Goal: Information Seeking & Learning: Compare options

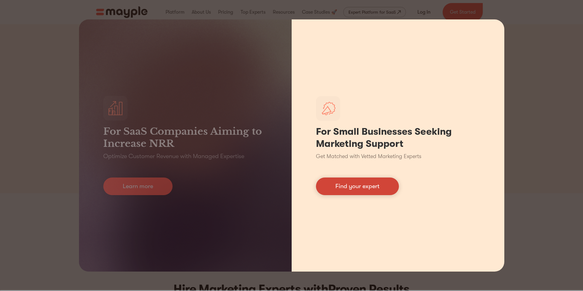
click at [328, 186] on link "Find your expert" at bounding box center [357, 187] width 83 height 18
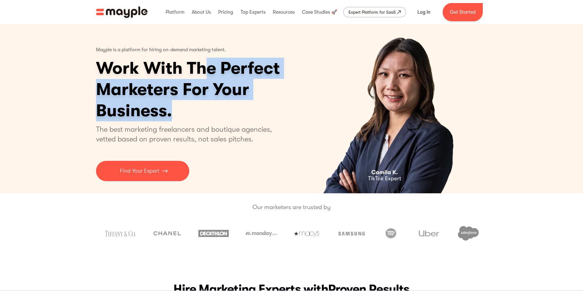
drag, startPoint x: 223, startPoint y: 106, endPoint x: 209, endPoint y: 73, distance: 35.2
click at [209, 73] on h1 "Work With The Perfect Marketers For Your Business." at bounding box center [211, 90] width 231 height 64
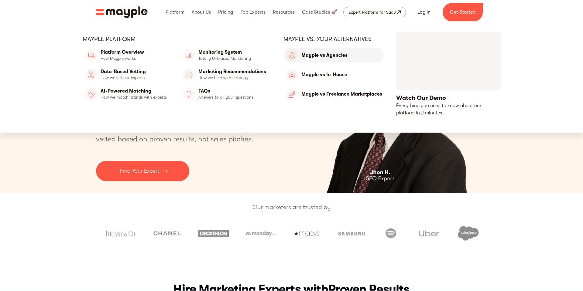
click at [323, 55] on link "Mayple vs Agencies" at bounding box center [333, 55] width 100 height 15
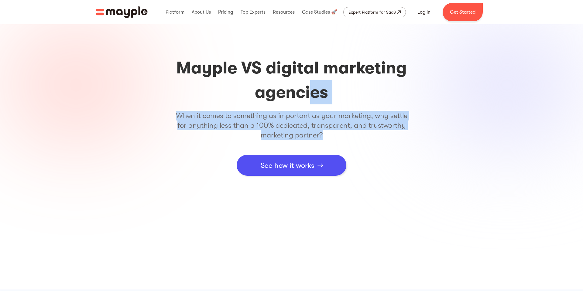
drag, startPoint x: 321, startPoint y: 124, endPoint x: 311, endPoint y: 91, distance: 34.7
click at [311, 91] on div "Mayple VS digital marketing agencies When it comes to something as important as…" at bounding box center [292, 116] width 234 height 120
click at [311, 91] on h1 "Mayple VS digital marketing agencies" at bounding box center [292, 80] width 234 height 49
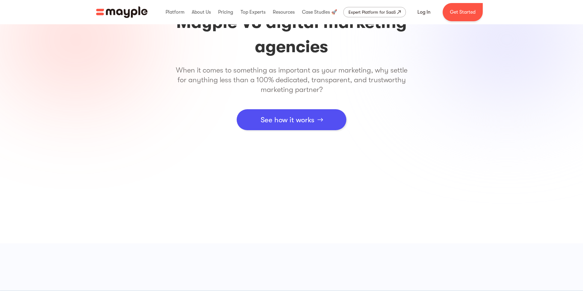
scroll to position [46, 0]
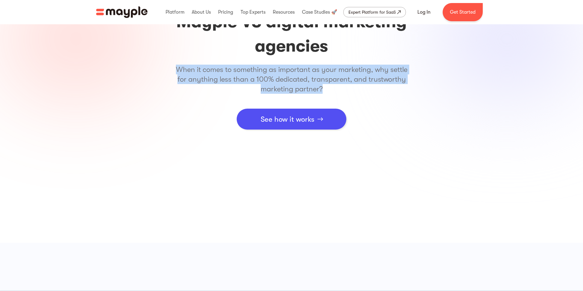
drag, startPoint x: 349, startPoint y: 90, endPoint x: 296, endPoint y: 60, distance: 61.5
click at [296, 60] on div "Mayple VS digital marketing agencies When it comes to something as important as…" at bounding box center [292, 70] width 234 height 120
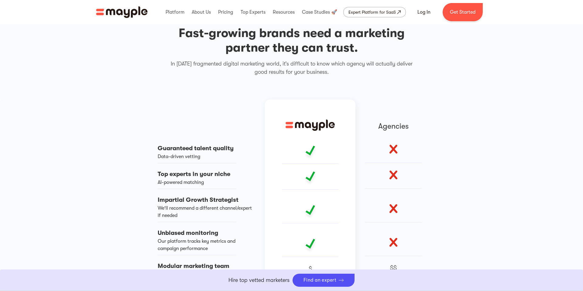
scroll to position [452, 0]
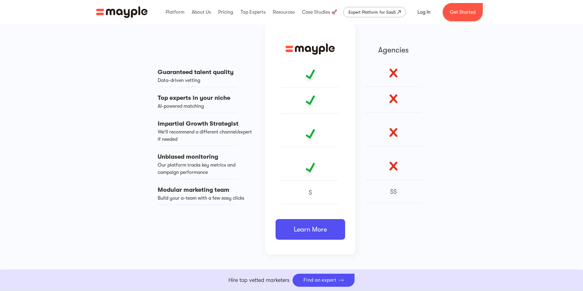
click at [394, 72] on img at bounding box center [393, 72] width 9 height 9
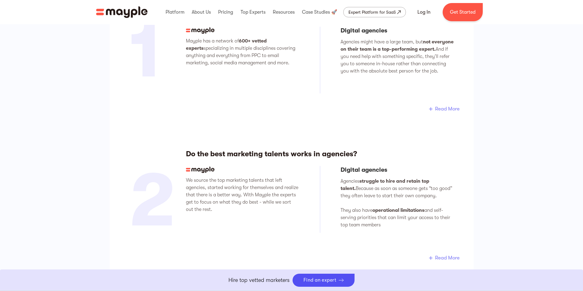
scroll to position [776, 0]
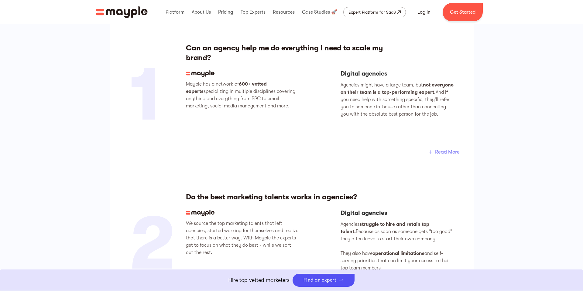
scroll to position [796, 0]
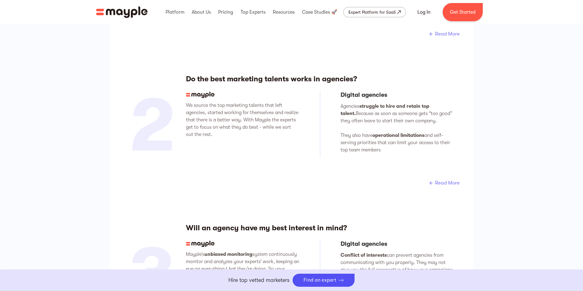
scroll to position [968, 0]
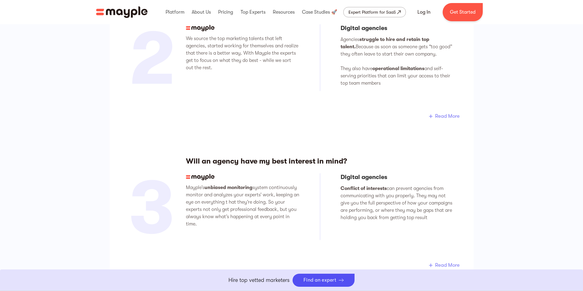
click at [490, 80] on div "5 questions to ask yourself when comparing Mayple to digital marketing agencies…" at bounding box center [291, 173] width 583 height 869
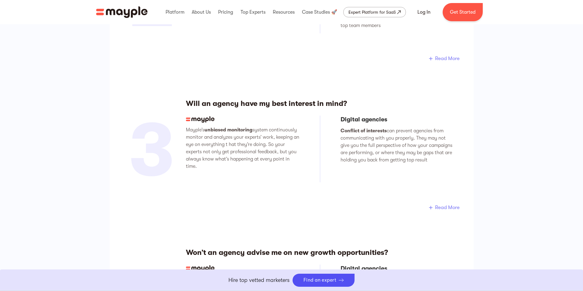
scroll to position [1075, 0]
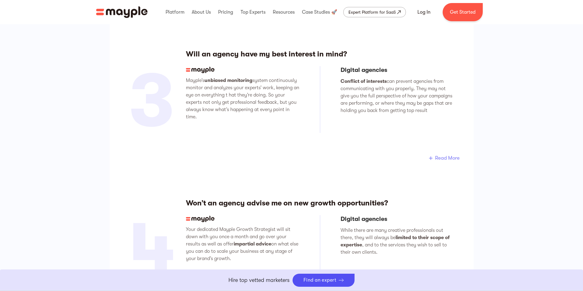
click at [525, 127] on div "5 questions to ask yourself when comparing Mayple to digital marketing agencies…" at bounding box center [291, 65] width 583 height 869
click at [523, 127] on div "5 questions to ask yourself when comparing Mayple to digital marketing agencies…" at bounding box center [291, 65] width 583 height 869
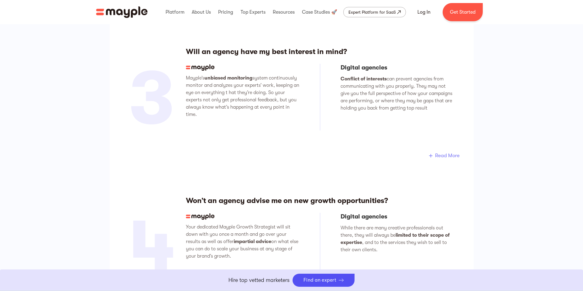
scroll to position [1084, 0]
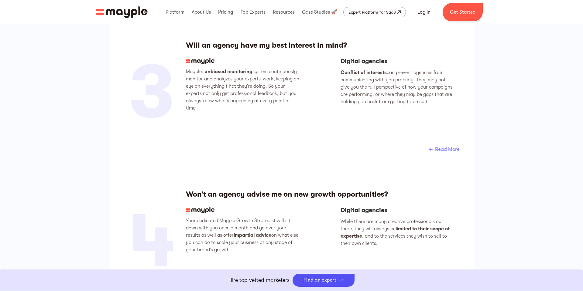
click at [523, 127] on div "5 questions to ask yourself when comparing Mayple to digital marketing agencies…" at bounding box center [291, 57] width 583 height 869
drag, startPoint x: 408, startPoint y: 119, endPoint x: 393, endPoint y: 87, distance: 34.9
click at [393, 87] on div "Digital agencies Conflict of interests can prevent agencies from communicating …" at bounding box center [396, 90] width 113 height 67
click at [393, 87] on p "Conflict of interests can prevent agencies from communicating with you properly…" at bounding box center [396, 87] width 113 height 36
click at [476, 99] on div "5 questions to ask yourself when comparing Mayple to digital marketing agencies…" at bounding box center [291, 57] width 583 height 869
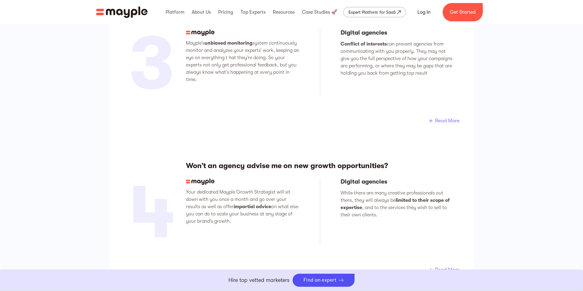
scroll to position [1119, 0]
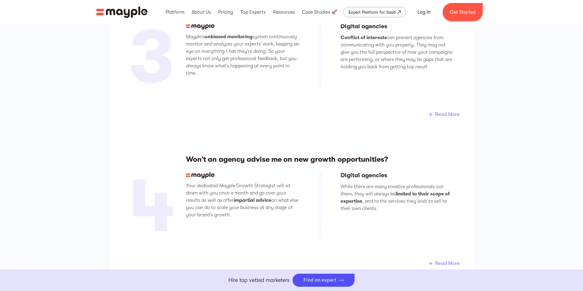
click at [479, 97] on div "5 questions to ask yourself when comparing Mayple to digital marketing agencies…" at bounding box center [291, 22] width 583 height 869
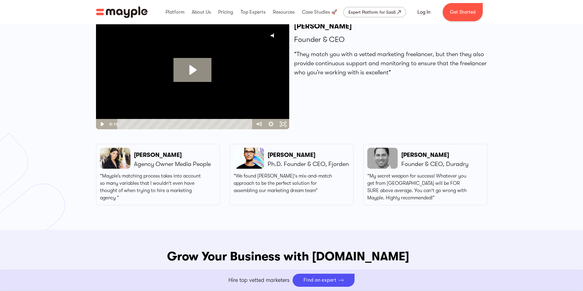
scroll to position [1639, 0]
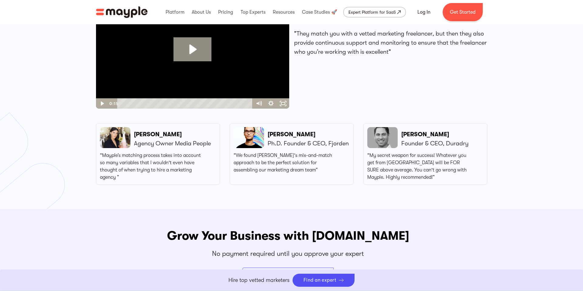
click at [196, 143] on p "Agency Owner Media People" at bounding box center [172, 143] width 77 height 9
click at [151, 133] on p "[PERSON_NAME]" at bounding box center [172, 134] width 77 height 9
click at [139, 167] on p "“Mayple’s matching process takes into account so many variables that I wouldn't…" at bounding box center [152, 166] width 104 height 29
drag, startPoint x: 136, startPoint y: 171, endPoint x: 126, endPoint y: 170, distance: 10.0
click at [126, 170] on p "“Mayple’s matching process takes into account so many variables that I wouldn't…" at bounding box center [152, 166] width 104 height 29
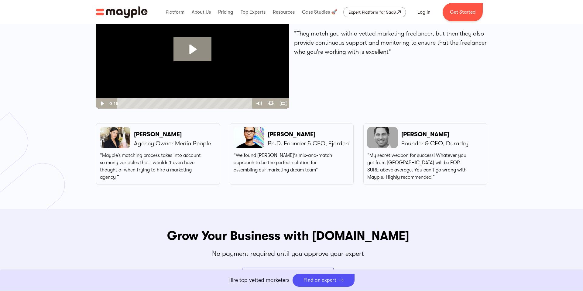
click at [126, 170] on p "“Mayple’s matching process takes into account so many variables that I wouldn't…" at bounding box center [152, 166] width 104 height 29
click at [162, 164] on p "“Mayple’s matching process takes into account so many variables that I wouldn't…" at bounding box center [152, 166] width 104 height 29
click at [153, 145] on p "Agency Owner Media People" at bounding box center [172, 143] width 77 height 9
